Goal: Complete application form: Complete application form

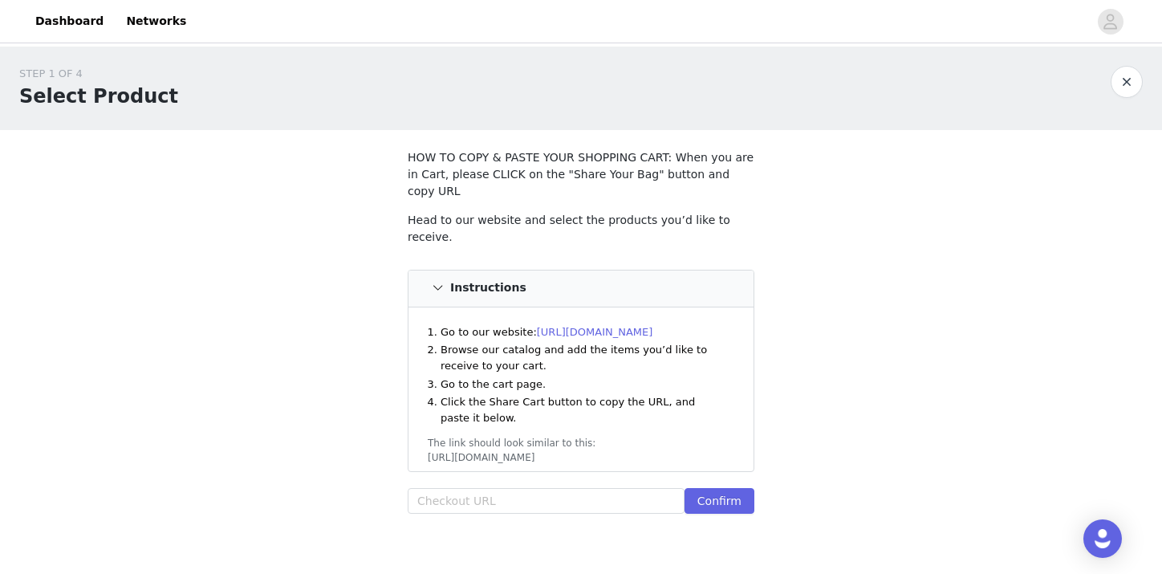
scroll to position [75, 0]
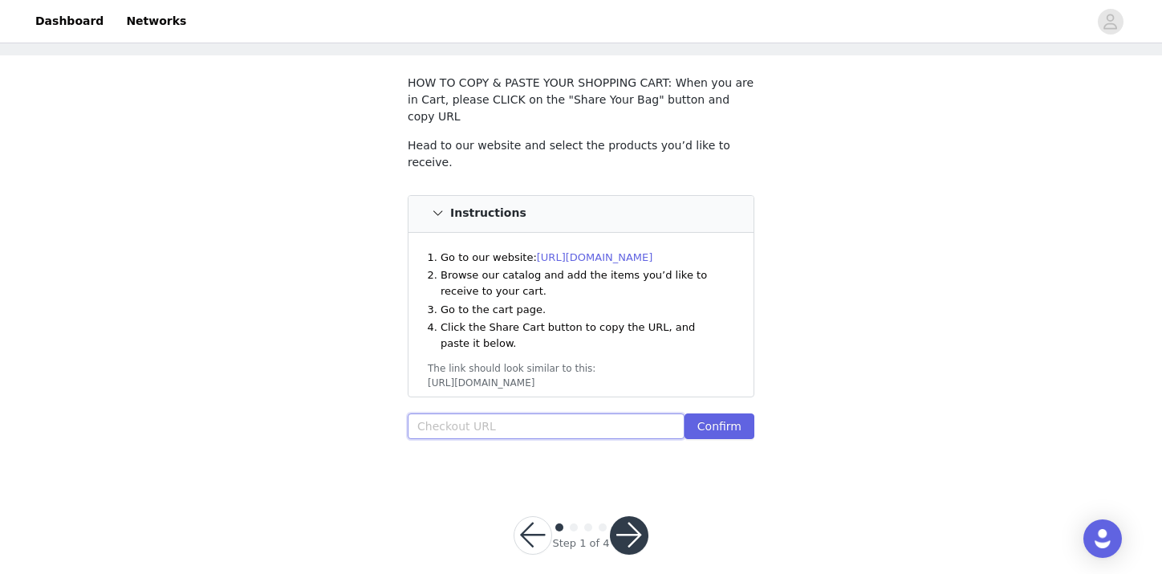
click at [483, 413] on input "text" at bounding box center [546, 426] width 277 height 26
paste input "[URL][DOMAIN_NAME]"
type input "[URL][DOMAIN_NAME]"
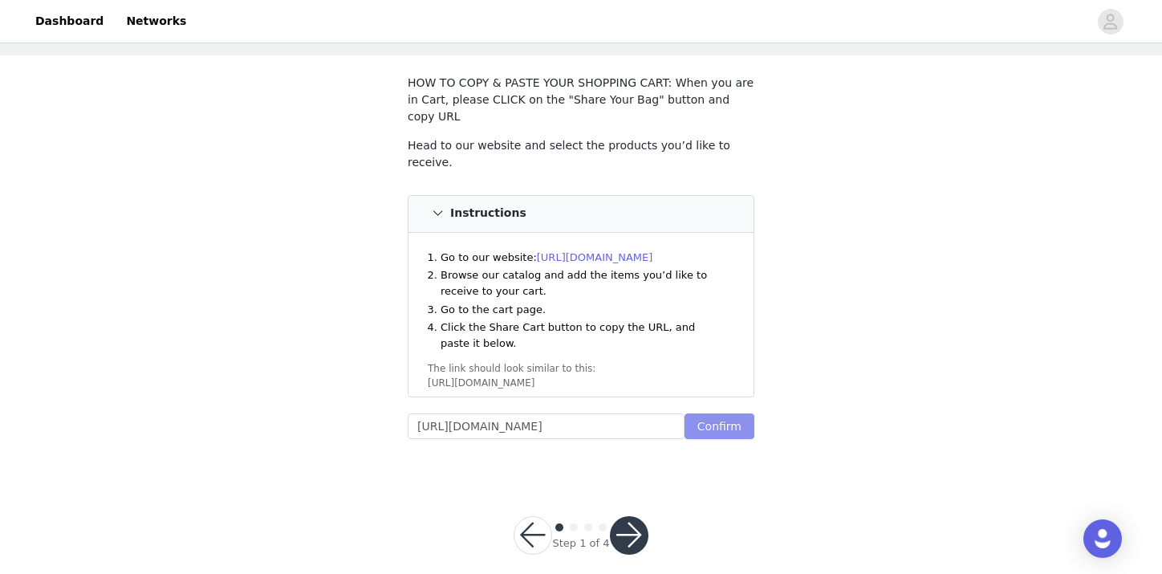
click at [694, 413] on button "Confirm" at bounding box center [720, 426] width 70 height 26
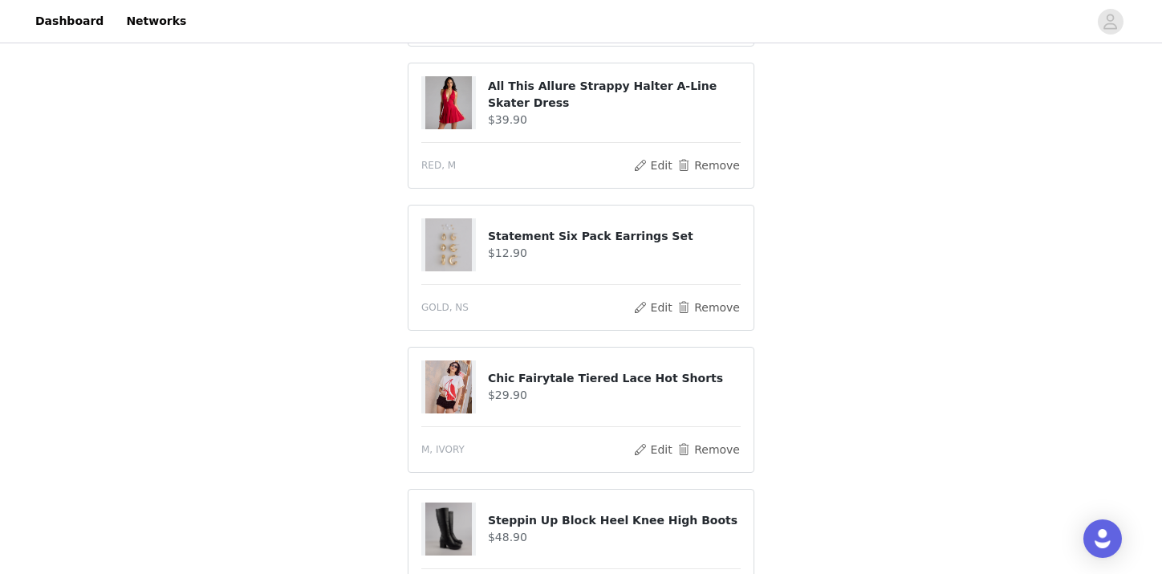
scroll to position [1056, 0]
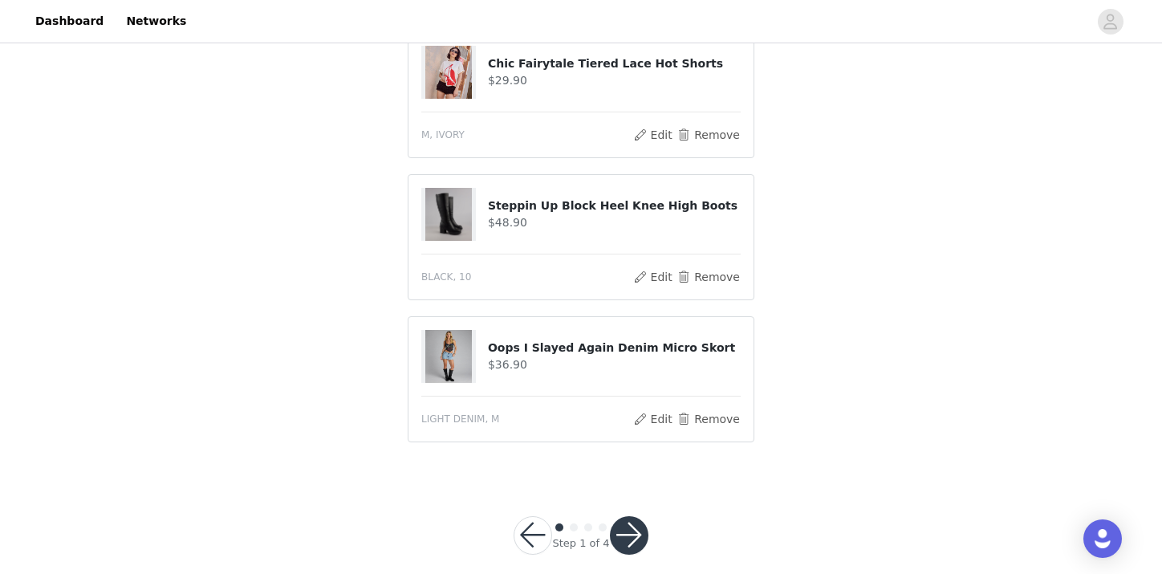
click at [639, 516] on button "button" at bounding box center [629, 535] width 39 height 39
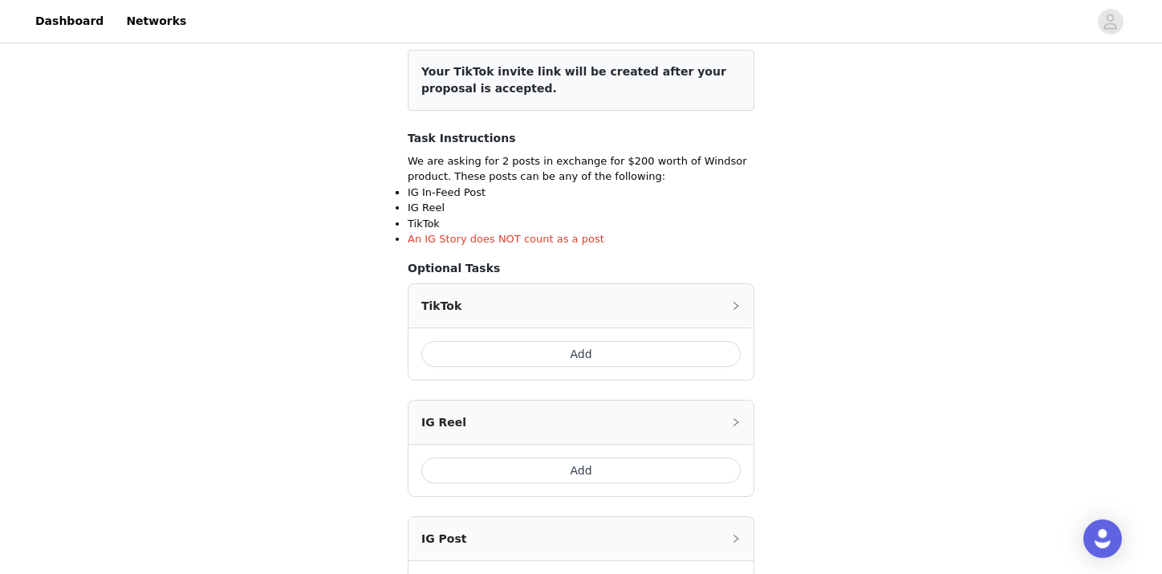
scroll to position [204, 0]
click at [622, 356] on button "Add" at bounding box center [580, 353] width 319 height 26
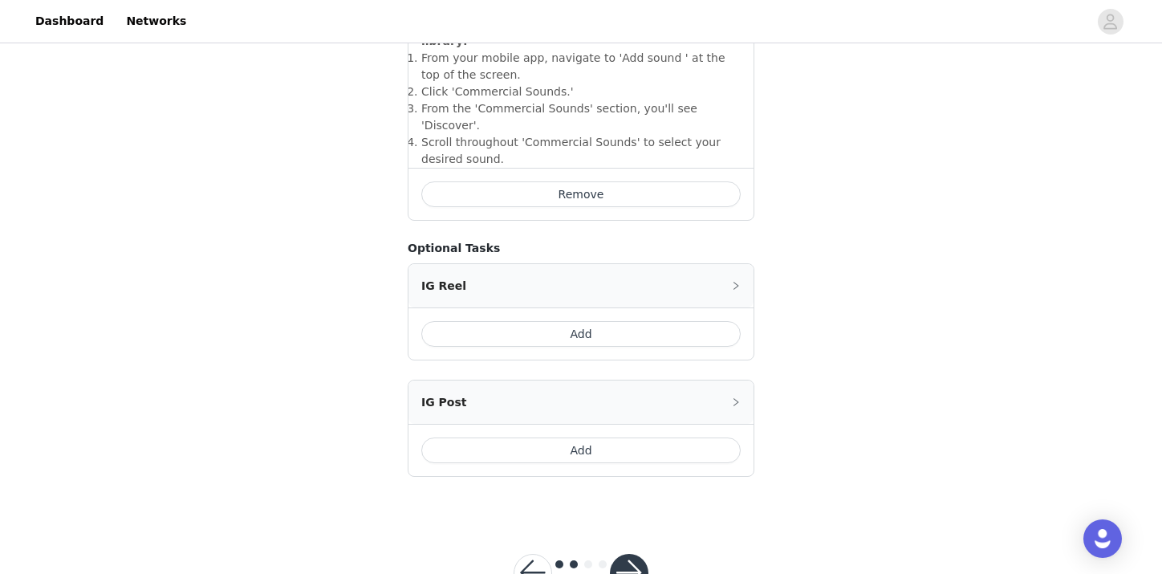
scroll to position [665, 0]
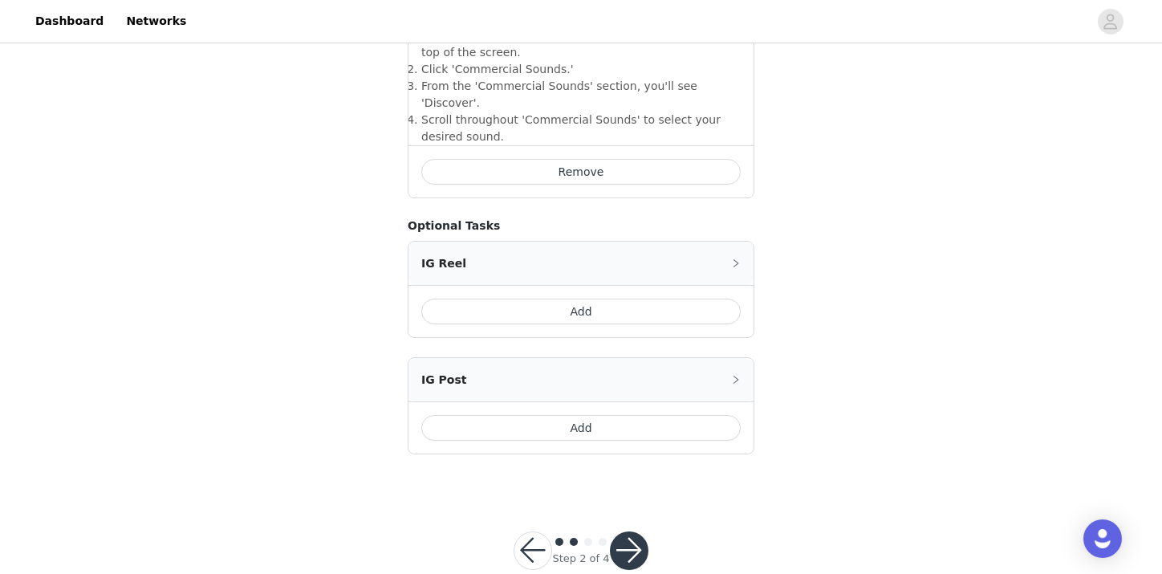
click at [587, 415] on button "Add" at bounding box center [580, 428] width 319 height 26
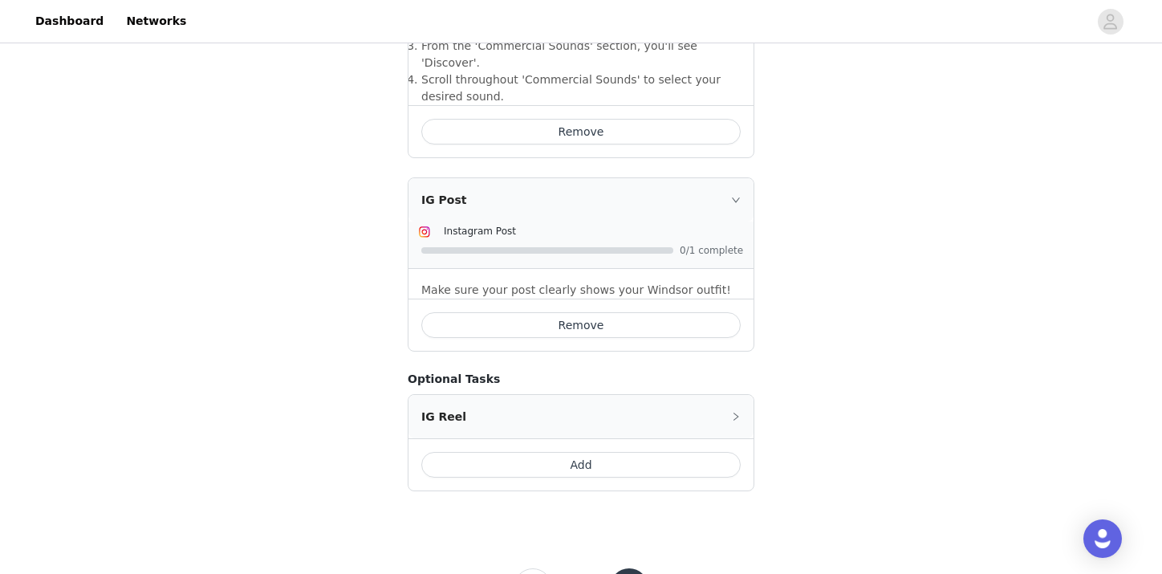
scroll to position [742, 0]
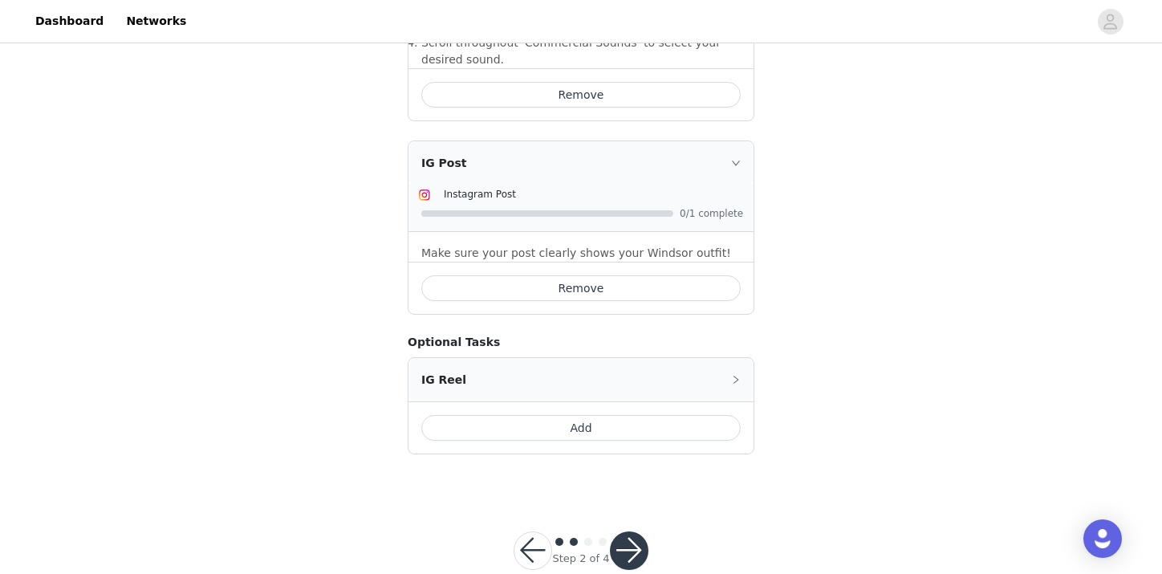
click at [641, 531] on button "button" at bounding box center [629, 550] width 39 height 39
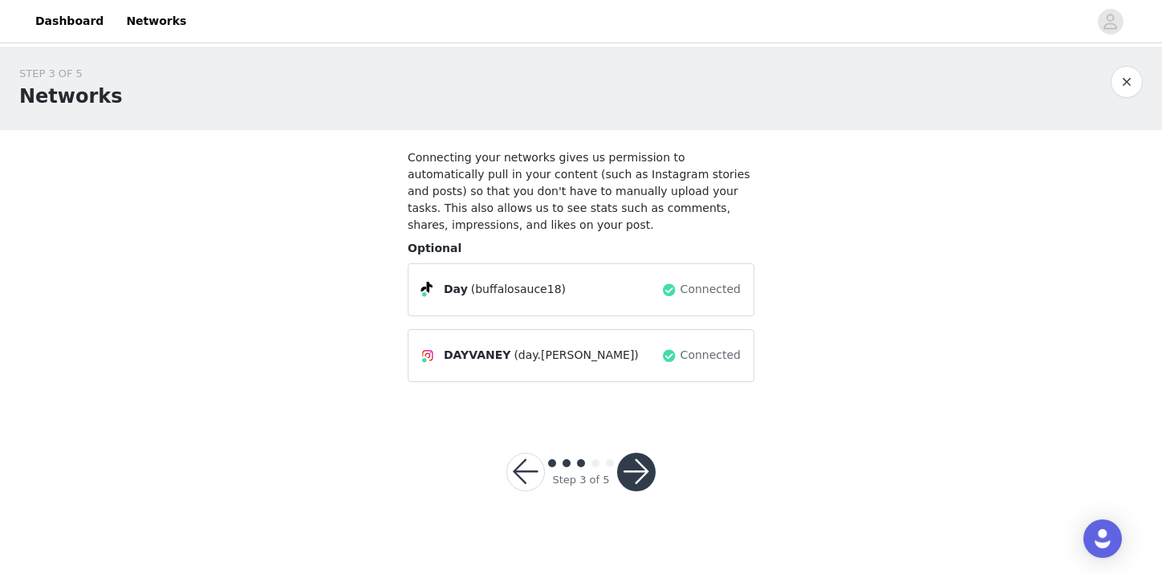
click at [572, 294] on div "Day (buffalosauce18)" at bounding box center [541, 289] width 240 height 19
click at [544, 284] on span "(buffalosauce18)" at bounding box center [518, 289] width 95 height 17
click at [549, 286] on span "(buffalosauce18)" at bounding box center [518, 289] width 95 height 17
click at [632, 468] on button "button" at bounding box center [636, 472] width 39 height 39
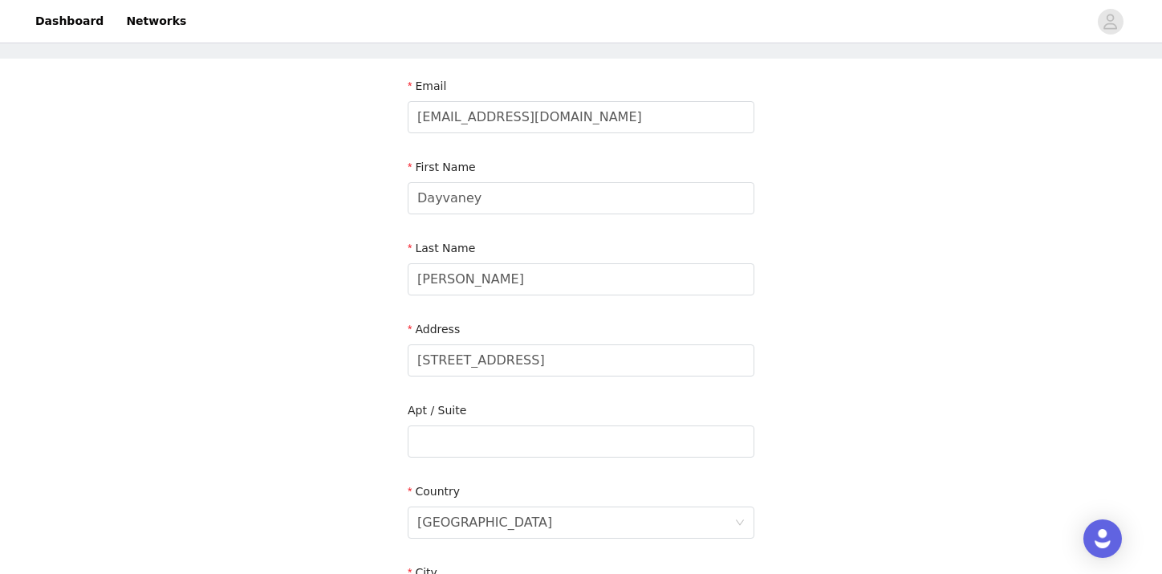
scroll to position [51, 0]
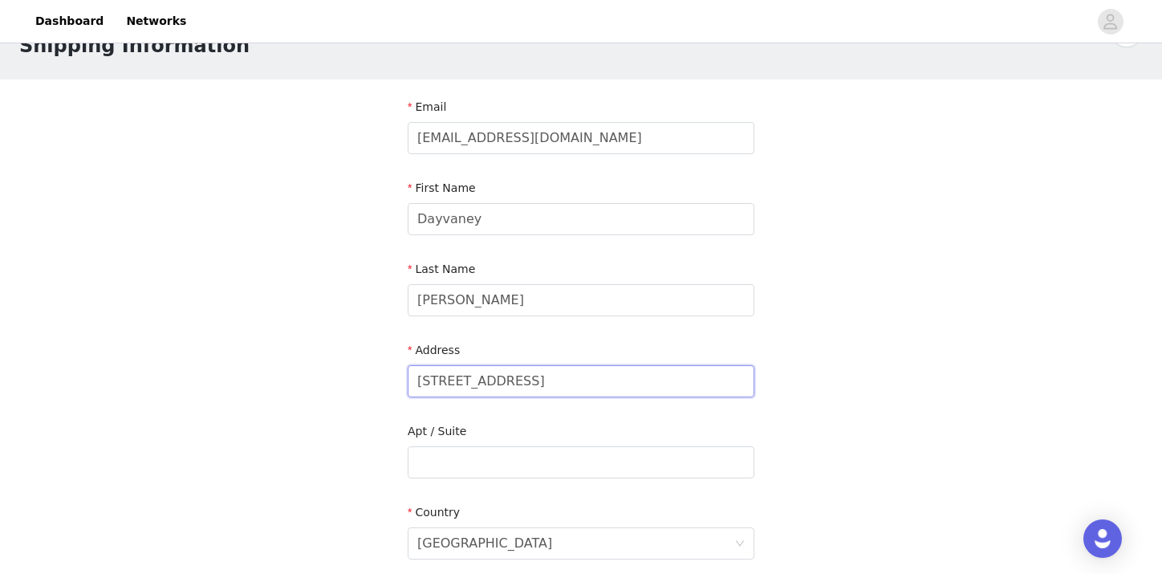
drag, startPoint x: 549, startPoint y: 382, endPoint x: 362, endPoint y: 381, distance: 187.0
click at [362, 381] on div "STEP 4 OF 5 Shipping Information Email [EMAIL_ADDRESS][DOMAIN_NAME] First Name …" at bounding box center [581, 462] width 1162 height 933
type input "="
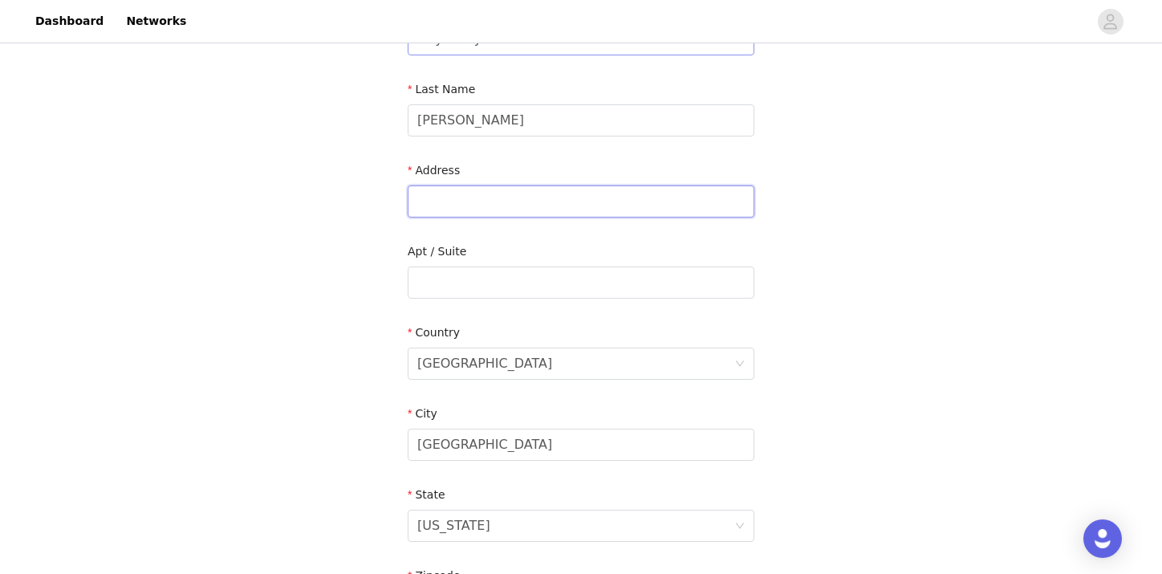
scroll to position [376, 0]
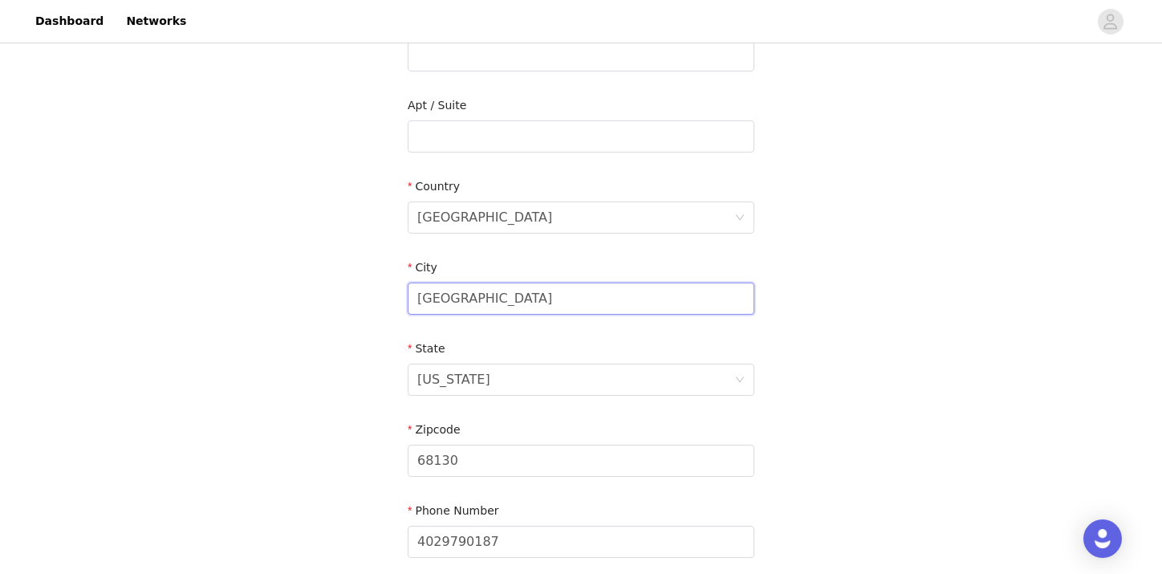
click at [515, 287] on input "[GEOGRAPHIC_DATA]" at bounding box center [581, 299] width 347 height 32
type input "Lincoln"
drag, startPoint x: 494, startPoint y: 462, endPoint x: 374, endPoint y: 454, distance: 120.7
click at [374, 454] on div "STEP 4 OF 5 Shipping Information Email [EMAIL_ADDRESS][DOMAIN_NAME] First Name …" at bounding box center [581, 136] width 1162 height 933
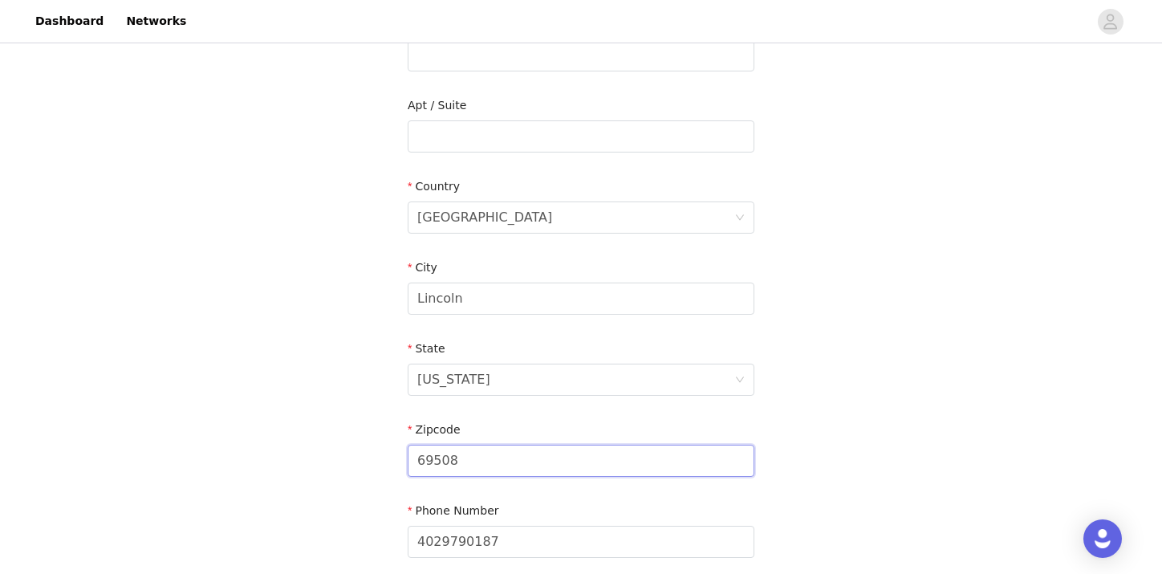
click at [433, 457] on input "69508" at bounding box center [581, 461] width 347 height 32
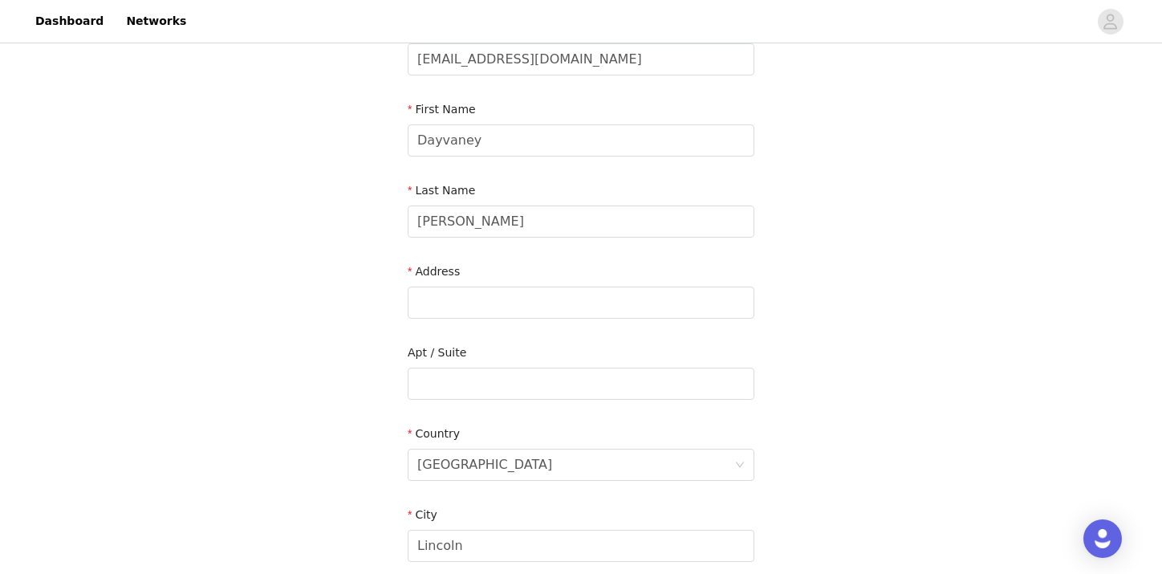
scroll to position [124, 0]
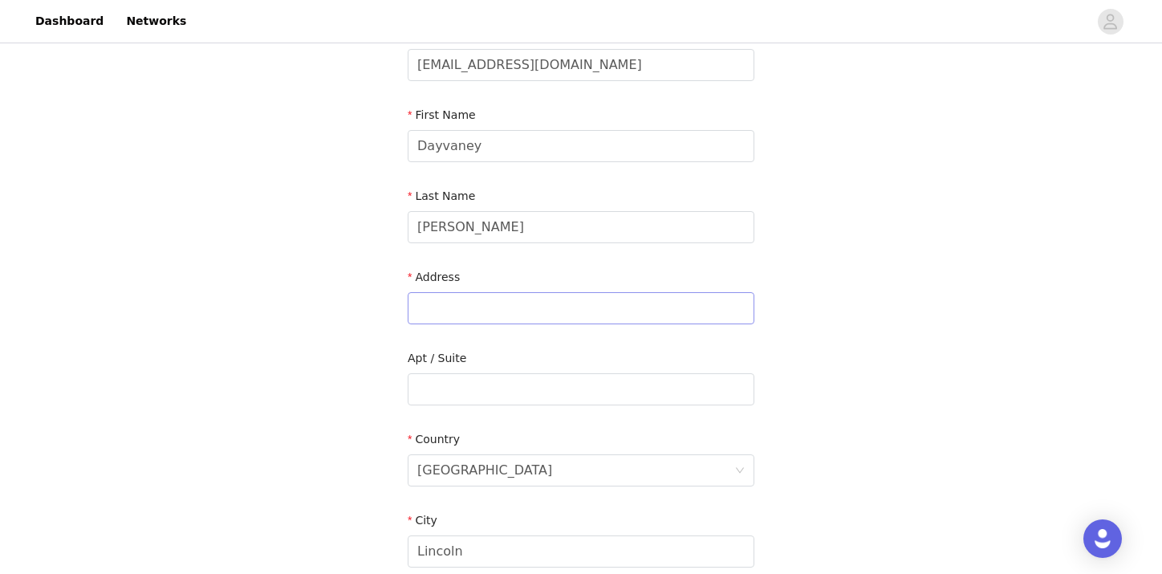
type input "68508"
click at [472, 304] on input "text" at bounding box center [581, 308] width 347 height 32
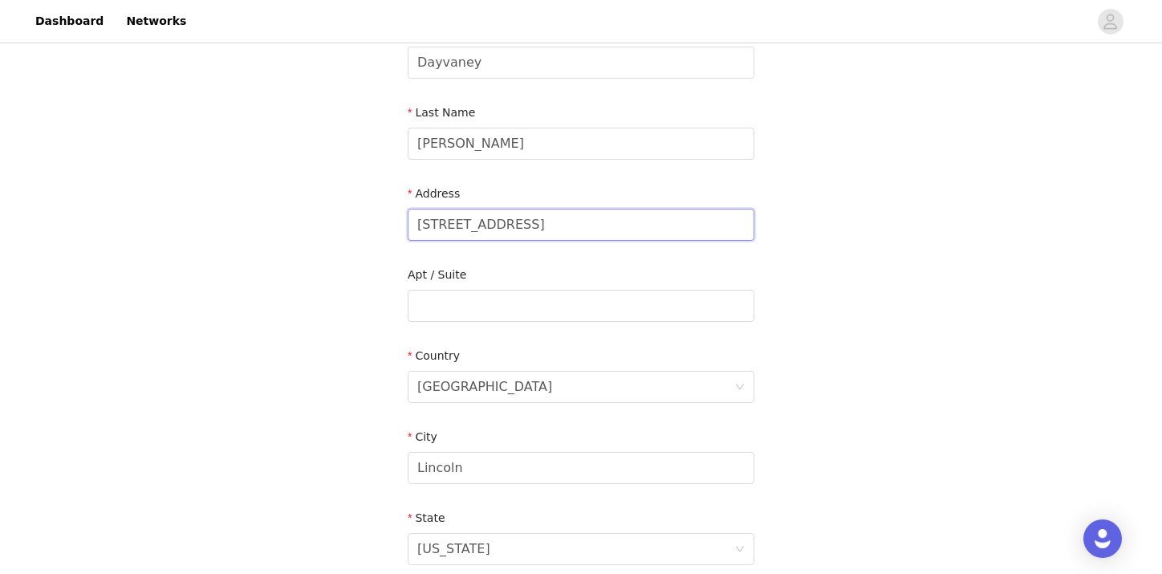
scroll to position [209, 0]
click at [457, 219] on input "[STREET_ADDRESS]" at bounding box center [581, 223] width 347 height 32
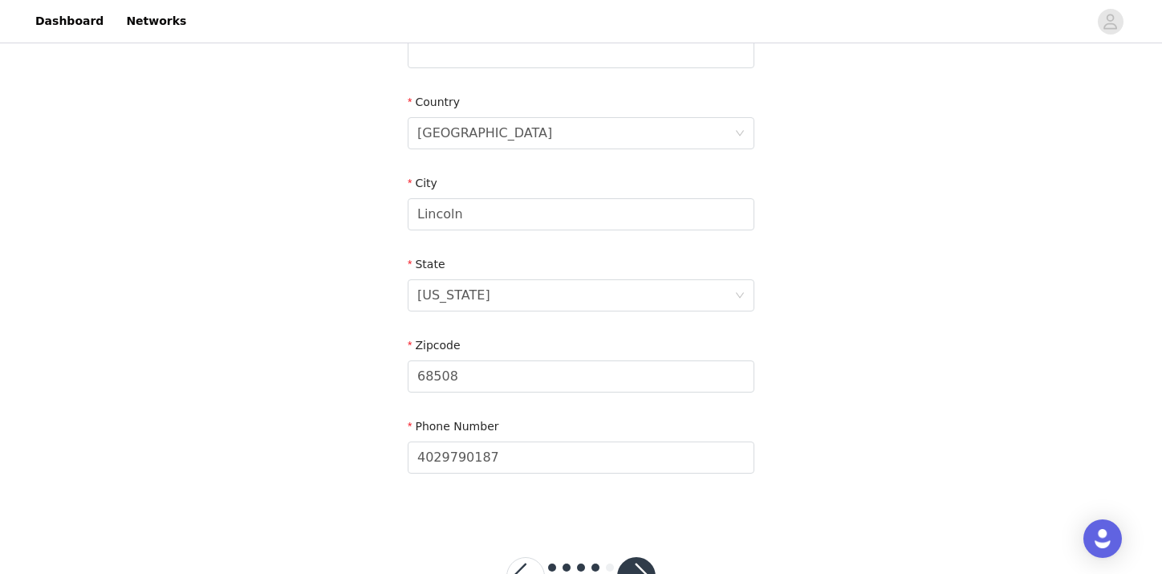
scroll to position [520, 0]
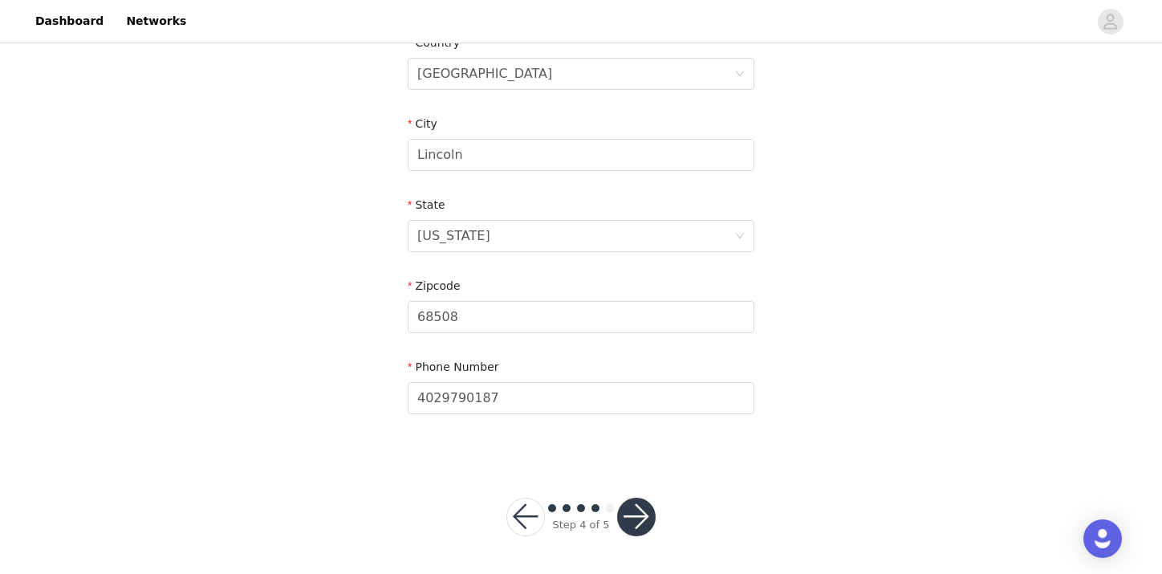
type input "[STREET_ADDRESS]"
click at [629, 519] on button "button" at bounding box center [636, 517] width 39 height 39
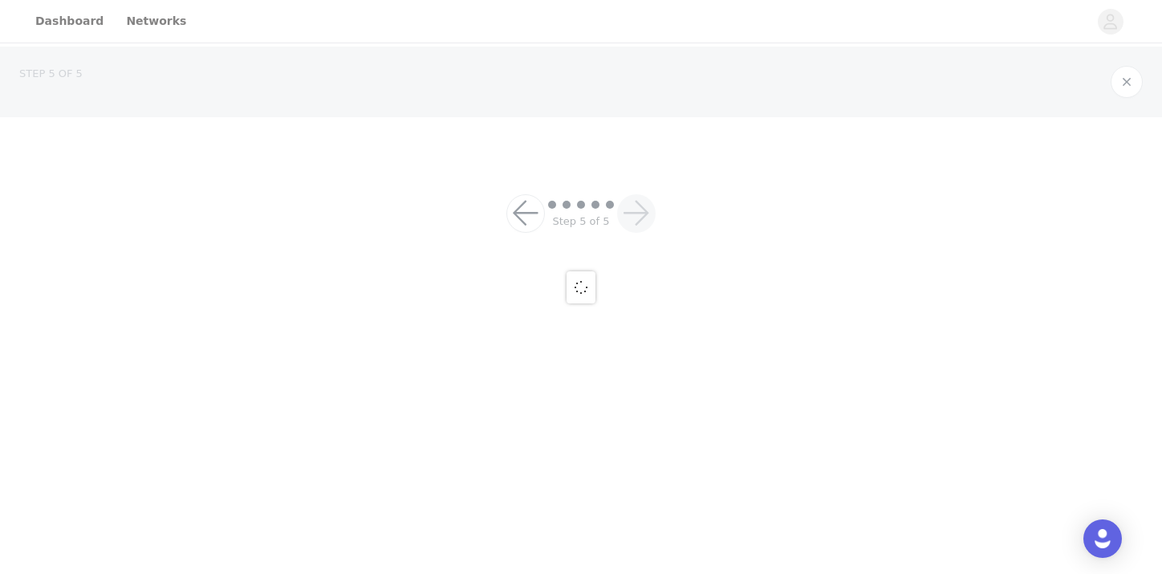
click at [647, 512] on div at bounding box center [581, 287] width 1162 height 574
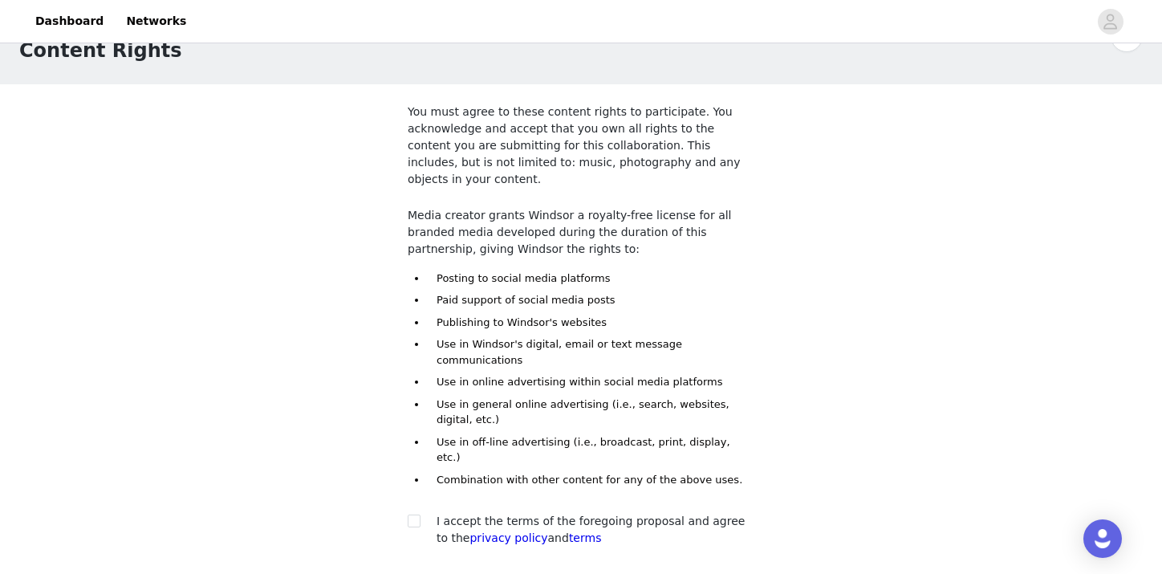
scroll to position [131, 0]
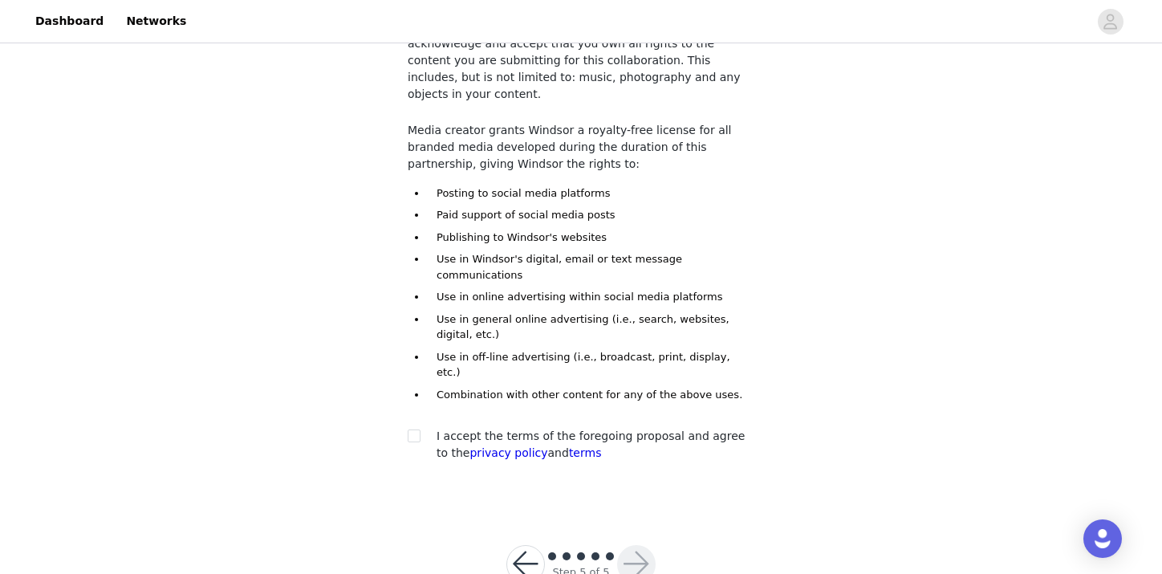
click at [442, 429] on span "I accept the terms of the foregoing proposal and agree to the privacy policy an…" at bounding box center [591, 444] width 308 height 30
click at [425, 428] on div at bounding box center [419, 436] width 22 height 17
click at [409, 429] on span at bounding box center [414, 435] width 13 height 13
click at [409, 429] on input "checkbox" at bounding box center [413, 434] width 11 height 11
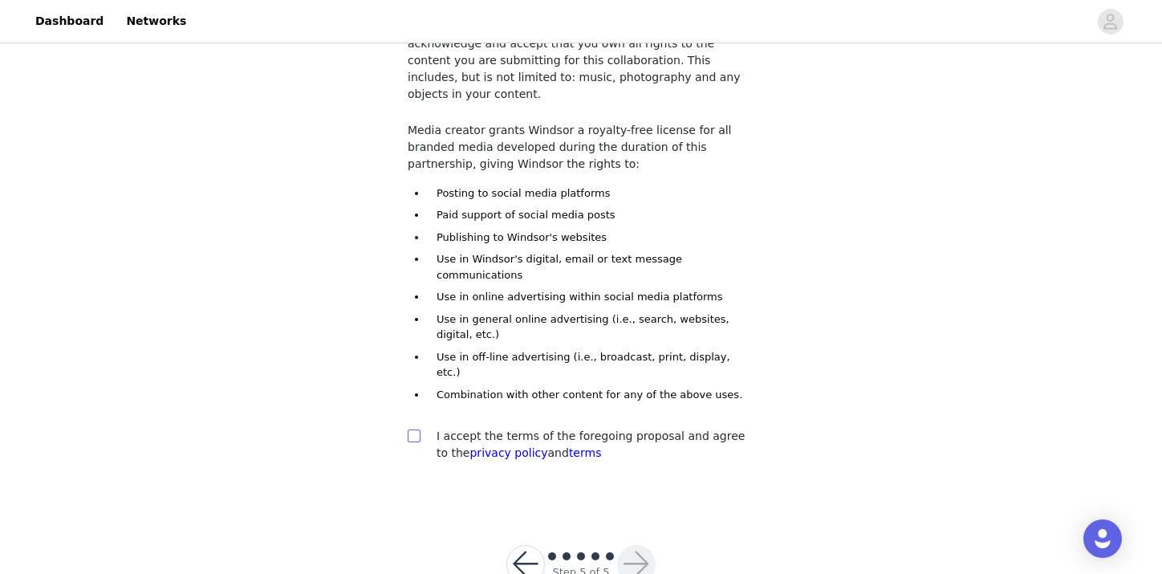
checkbox input "true"
click at [635, 545] on button "button" at bounding box center [636, 564] width 39 height 39
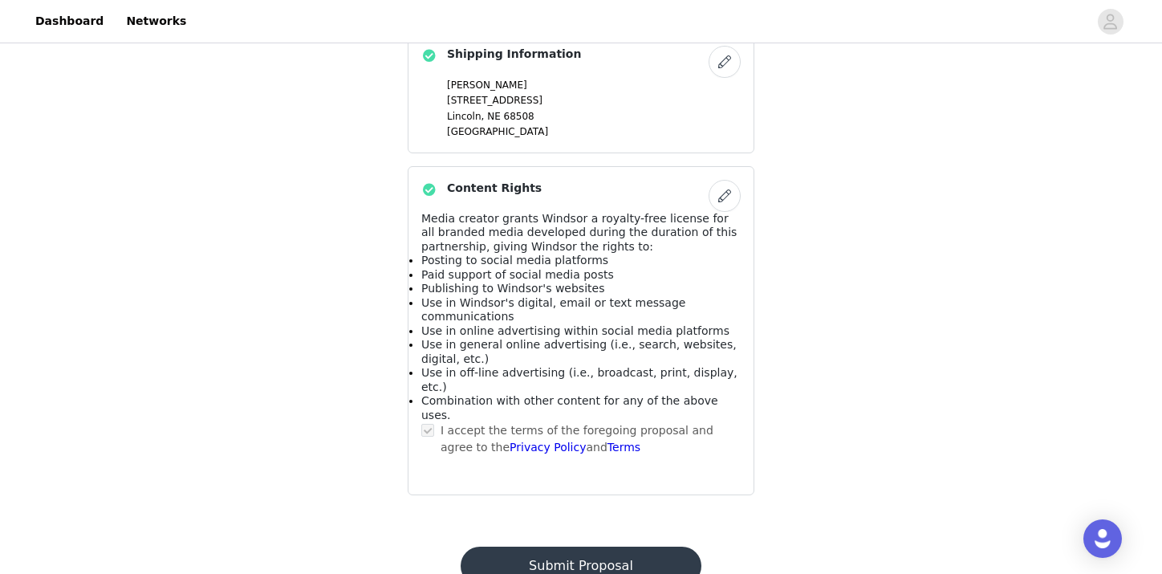
click at [617, 547] on button "Submit Proposal" at bounding box center [581, 566] width 240 height 39
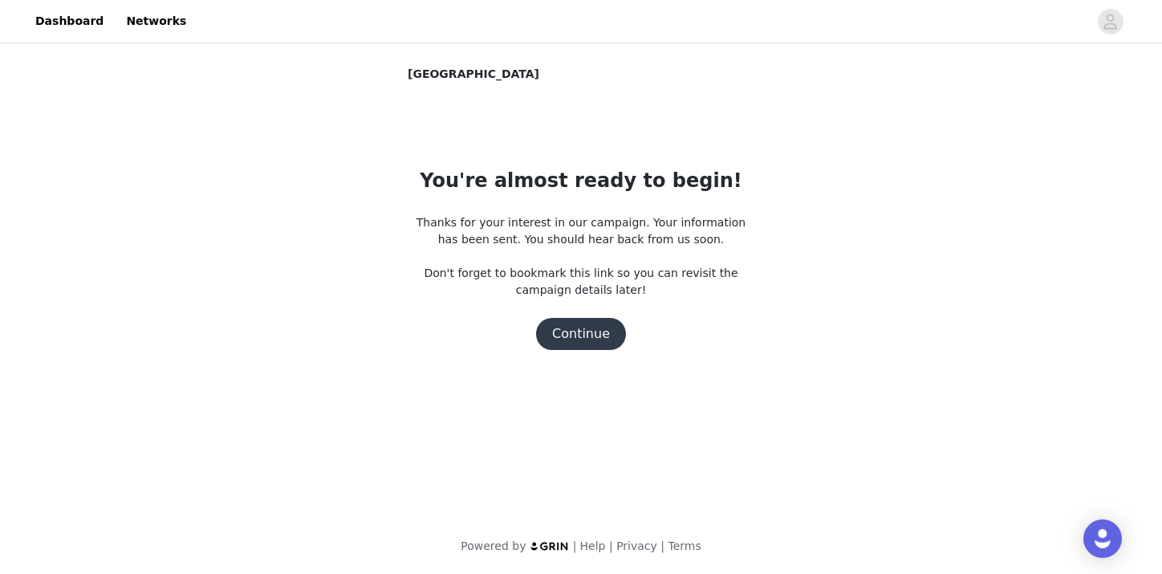
click at [582, 329] on button "Continue" at bounding box center [581, 334] width 90 height 32
